Goal: Task Accomplishment & Management: Manage account settings

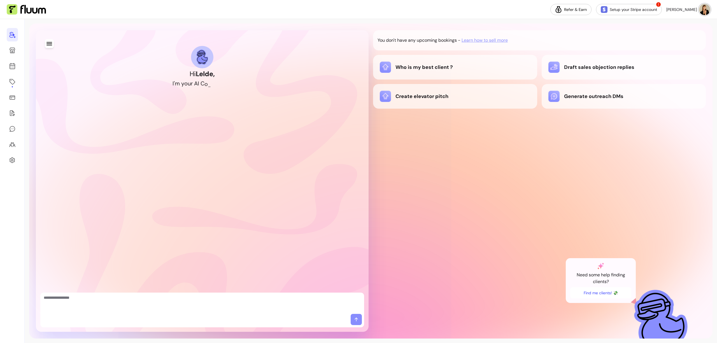
click at [49, 42] on icon "button" at bounding box center [50, 43] width 6 height 3
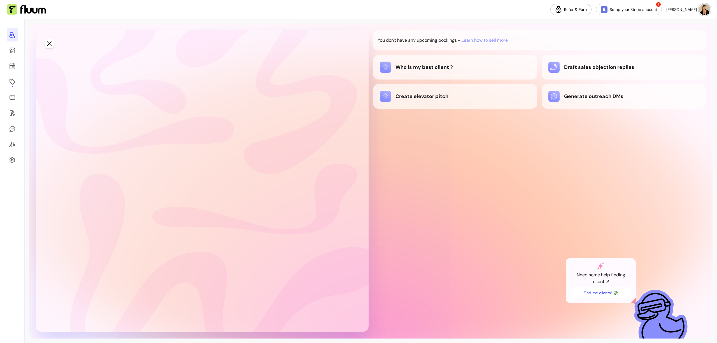
click at [72, 70] on div "New conversation [DATE] 11:55" at bounding box center [202, 75] width 311 height 14
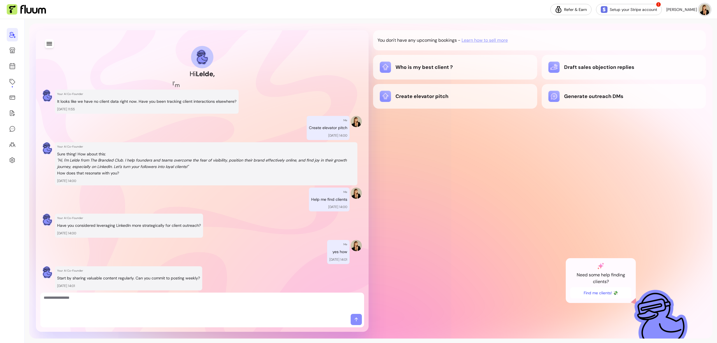
scroll to position [359, 0]
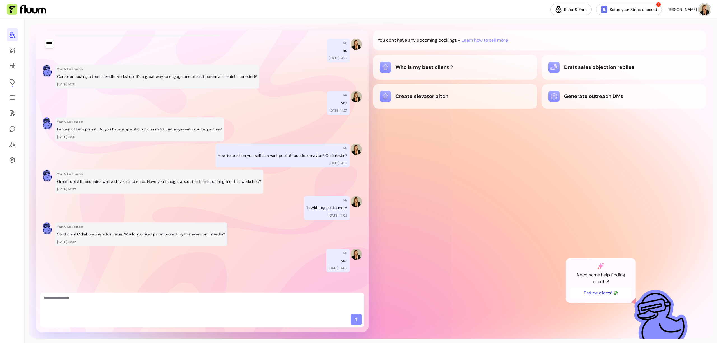
click at [548, 142] on div "You don't have any upcoming bookings - Learn how to sell more Who is my best cl…" at bounding box center [539, 181] width 333 height 302
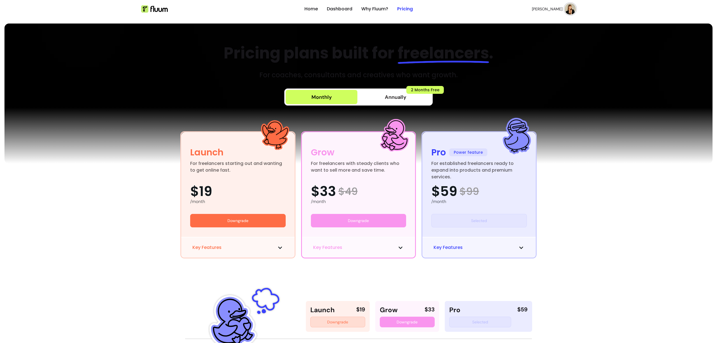
click at [565, 7] on img at bounding box center [570, 8] width 11 height 11
click at [550, 51] on span "Log Out" at bounding box center [548, 52] width 41 height 6
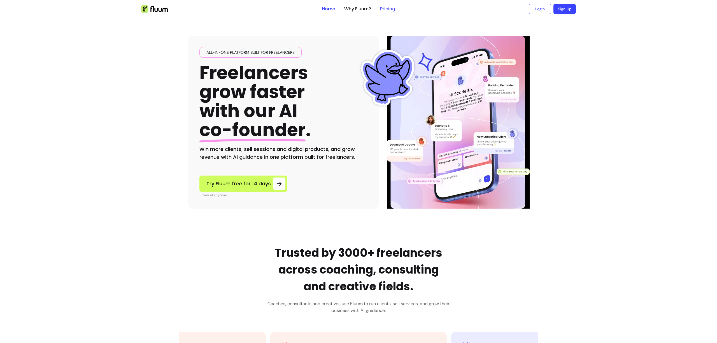
click at [386, 11] on link "Pricing" at bounding box center [387, 9] width 15 height 7
